Goal: Transaction & Acquisition: Purchase product/service

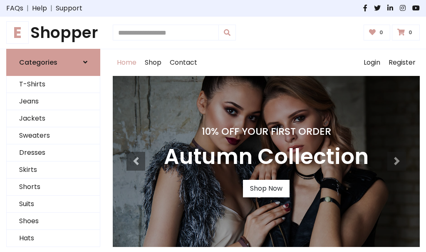
click at [213, 126] on h4 "10% Off Your First Order" at bounding box center [266, 131] width 205 height 12
click at [266, 188] on link "Shop Now" at bounding box center [266, 188] width 47 height 17
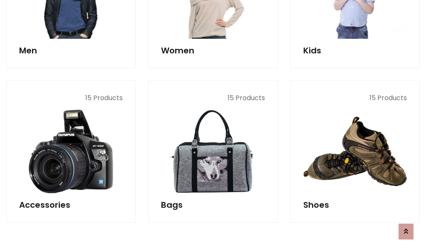
scroll to position [831, 0]
